Goal: Task Accomplishment & Management: Complete application form

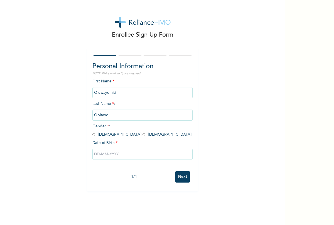
click at [142, 134] on input "radio" at bounding box center [143, 134] width 3 height 5
radio input "true"
click at [95, 156] on input "text" at bounding box center [142, 154] width 100 height 11
select select "8"
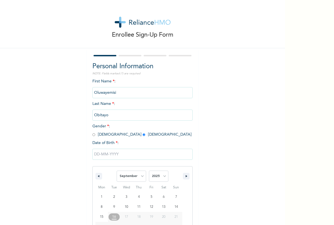
scroll to position [23, 0]
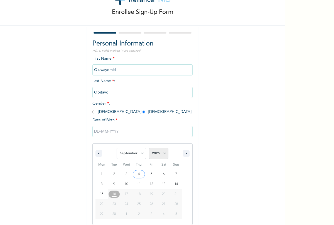
click at [158, 155] on select "2025 2024 2023 2022 2021 2020 2019 2018 2017 2016 2015 2014 2013 2012 2011 2010…" at bounding box center [158, 153] width 19 height 11
select select "1988"
click at [149, 148] on select "2025 2024 2023 2022 2021 2020 2019 2018 2017 2016 2015 2014 2013 2012 2011 2010…" at bounding box center [158, 153] width 19 height 11
click at [141, 154] on select "January February March April May June July August September October November De…" at bounding box center [130, 153] width 29 height 11
select select "1"
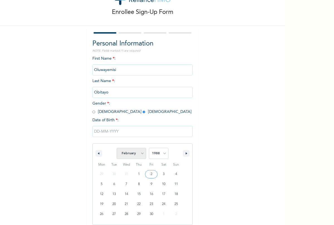
click at [117, 148] on select "January February March April May June July August September October November De…" at bounding box center [130, 153] width 29 height 11
type input "[DATE]"
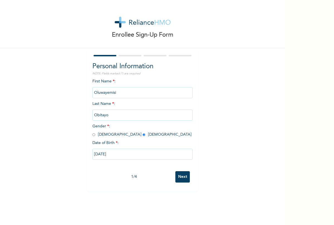
click at [184, 177] on input "Next" at bounding box center [182, 177] width 14 height 11
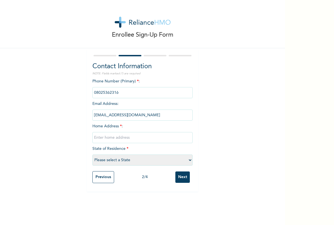
click at [129, 138] on input "text" at bounding box center [142, 137] width 100 height 11
type input "5"
type input "Megamound Estate"
click at [146, 160] on select "Please select a State [PERSON_NAME] (FCT) [PERSON_NAME] Ibom [GEOGRAPHIC_DATA] …" at bounding box center [142, 160] width 100 height 11
select select "25"
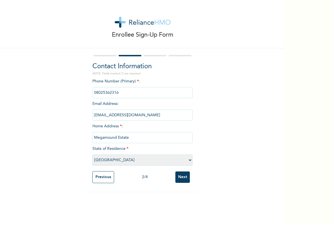
click at [92, 155] on select "Please select a State [PERSON_NAME] (FCT) [PERSON_NAME] Ibom [GEOGRAPHIC_DATA] …" at bounding box center [142, 160] width 100 height 11
click at [181, 178] on input "Next" at bounding box center [182, 177] width 14 height 11
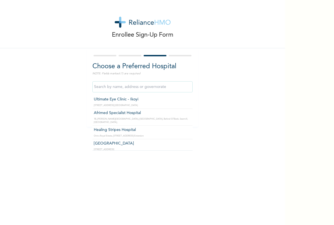
click at [142, 89] on input "text" at bounding box center [142, 86] width 100 height 11
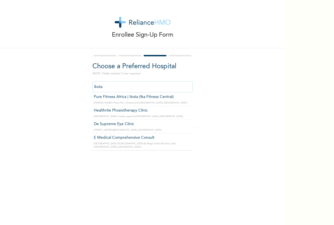
scroll to position [98, 0]
type input "E Medical Comprehensive Consult"
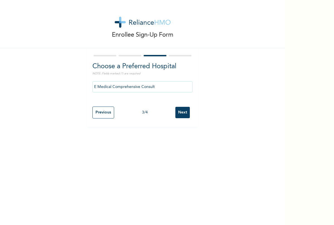
click at [184, 113] on input "Next" at bounding box center [182, 112] width 14 height 11
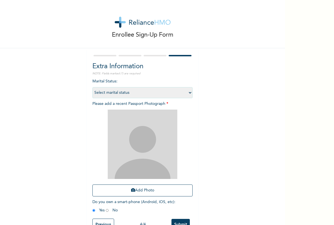
click at [140, 91] on select "Select marital status [DEMOGRAPHIC_DATA] Married [DEMOGRAPHIC_DATA] Widow/[DEMO…" at bounding box center [142, 92] width 100 height 11
select select "2"
click at [92, 87] on select "Select marital status [DEMOGRAPHIC_DATA] Married [DEMOGRAPHIC_DATA] Widow/[DEMO…" at bounding box center [142, 92] width 100 height 11
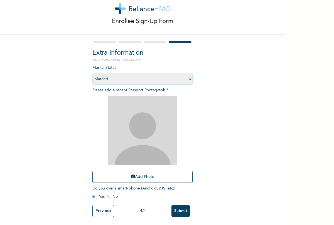
scroll to position [14, 0]
click at [183, 209] on input "Submit" at bounding box center [180, 210] width 18 height 11
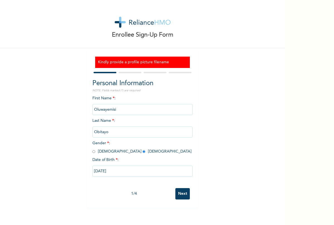
click at [177, 65] on h3 "Kindly provide a profile picture filename" at bounding box center [142, 62] width 89 height 6
click at [163, 64] on h3 "Kindly provide a profile picture filename" at bounding box center [142, 62] width 89 height 6
click at [187, 193] on input "Next" at bounding box center [182, 193] width 14 height 11
select select "25"
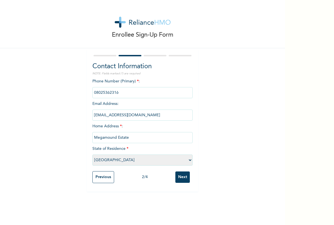
click at [187, 193] on div "Enrollee Sign-Up Form Contact Information NOTE: Fields marked (*) are required …" at bounding box center [142, 112] width 285 height 225
click at [184, 178] on input "Next" at bounding box center [182, 177] width 14 height 11
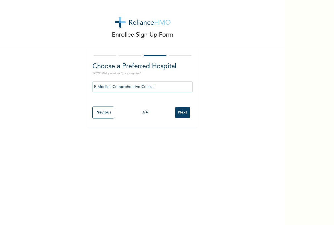
click at [183, 114] on input "Next" at bounding box center [182, 112] width 14 height 11
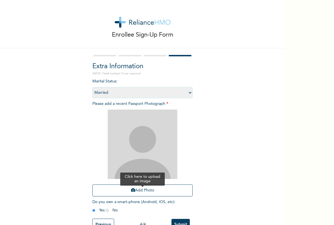
click at [145, 190] on button "Add Photo" at bounding box center [142, 191] width 100 height 12
click at [155, 189] on button "Add Photo" at bounding box center [142, 191] width 100 height 12
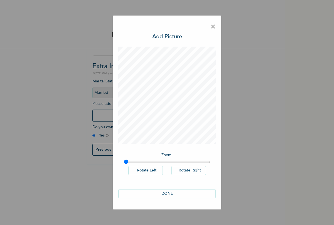
click at [170, 195] on button "DONE" at bounding box center [166, 194] width 97 height 9
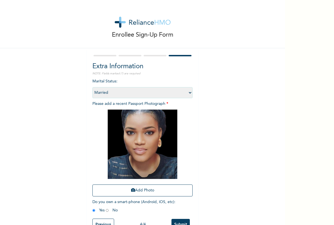
click at [185, 93] on select "Select marital status [DEMOGRAPHIC_DATA] Married [DEMOGRAPHIC_DATA] Widow/[DEMO…" at bounding box center [142, 92] width 100 height 11
select select "4"
click at [92, 87] on select "Select marital status [DEMOGRAPHIC_DATA] Married [DEMOGRAPHIC_DATA] Widow/[DEMO…" at bounding box center [142, 92] width 100 height 11
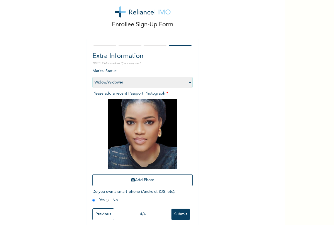
scroll to position [14, 0]
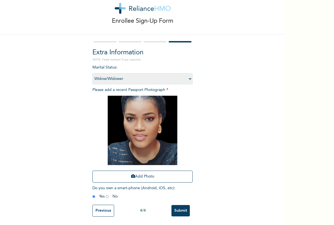
click at [180, 213] on input "Submit" at bounding box center [180, 210] width 18 height 11
